Goal: Task Accomplishment & Management: Use online tool/utility

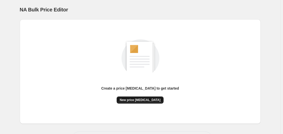
click at [146, 100] on span "New price [MEDICAL_DATA]" at bounding box center [139, 100] width 41 height 4
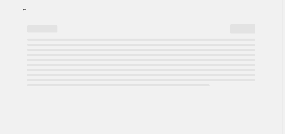
select select "percentage"
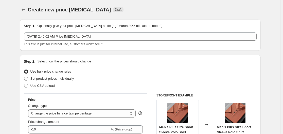
scroll to position [67, 0]
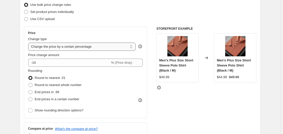
click at [110, 43] on select "Change the price to a certain amount Change the price by a certain amount Chang…" at bounding box center [82, 47] width 108 height 8
click at [165, 94] on div "STOREFRONT EXAMPLE Men's Plus Size Short Sleeve Polo Shirt (Black / M) $49.99 C…" at bounding box center [206, 89] width 100 height 124
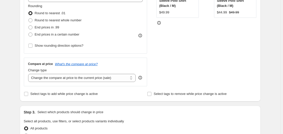
scroll to position [135, 0]
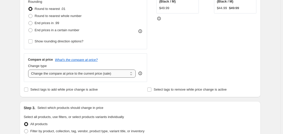
click at [127, 73] on select "Change the compare at price to the current price (sale) Change the compare at p…" at bounding box center [82, 73] width 108 height 8
click at [130, 70] on select "Change the compare at price to the current price (sale) Change the compare at p…" at bounding box center [82, 73] width 108 height 8
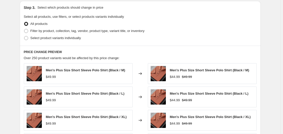
scroll to position [236, 0]
click at [30, 29] on label "Filter by product, collection, tag, vendor, product type, variant title, or inv…" at bounding box center [84, 30] width 121 height 7
click at [24, 29] on input "Filter by product, collection, tag, vendor, product type, variant title, or inv…" at bounding box center [24, 29] width 0 height 0
radio input "true"
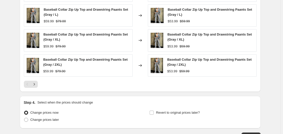
scroll to position [441, 0]
